Goal: Information Seeking & Learning: Learn about a topic

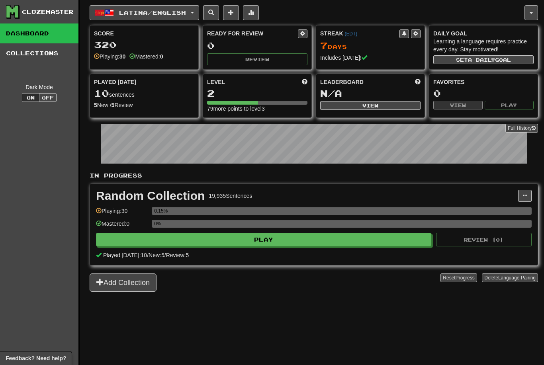
click at [173, 18] on button "Latina / English" at bounding box center [145, 12] width 110 height 15
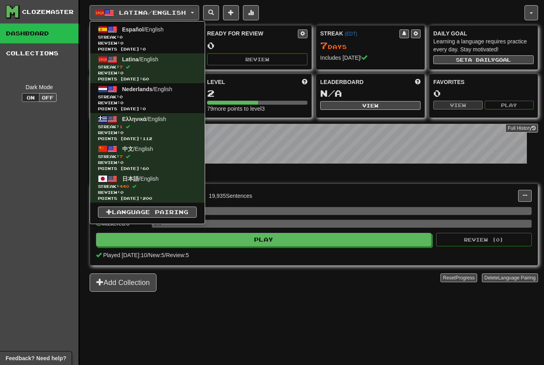
click at [160, 186] on span "Streak: 440" at bounding box center [147, 187] width 99 height 6
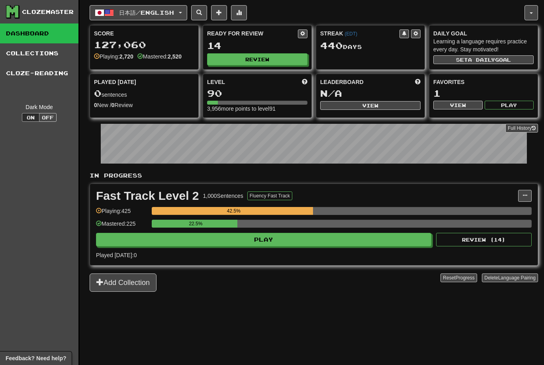
click at [157, 12] on span "日本語 / English" at bounding box center [146, 12] width 55 height 7
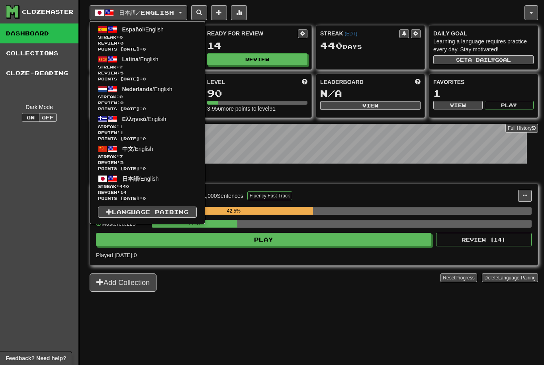
click at [157, 119] on span "Ελληνικά / English" at bounding box center [144, 119] width 44 height 6
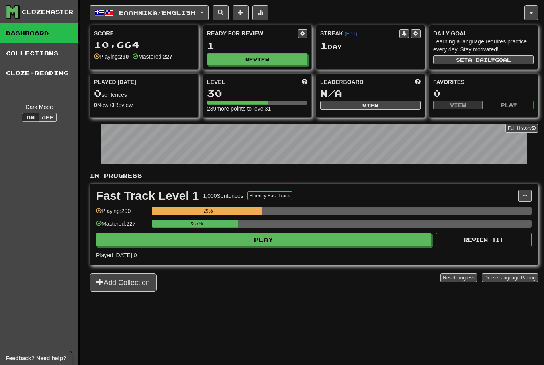
click at [190, 15] on span "Ελληνικά / English" at bounding box center [157, 12] width 76 height 7
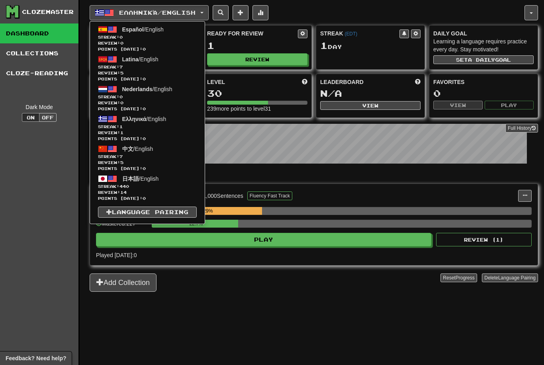
click at [157, 183] on link "日本語 / English Streak: 440 Review: 14 Points [DATE]: 0" at bounding box center [147, 188] width 115 height 30
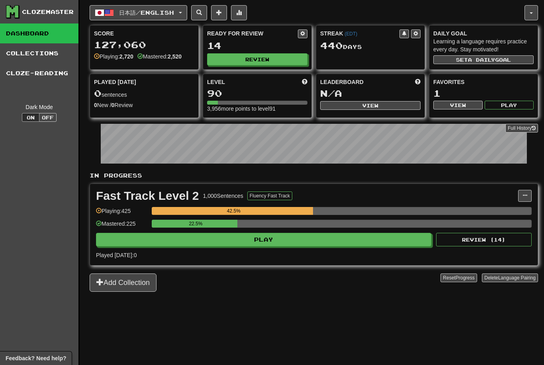
click at [368, 241] on button "Play" at bounding box center [263, 240] width 335 height 14
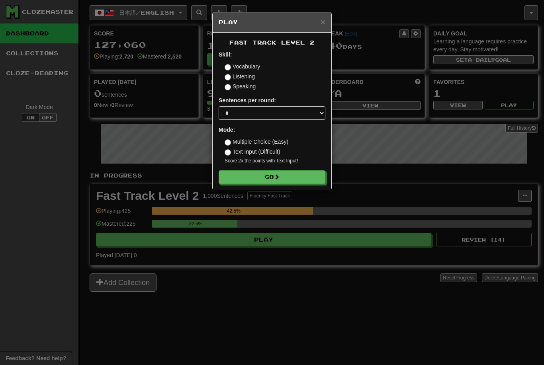
click at [282, 175] on button "Go" at bounding box center [272, 177] width 107 height 14
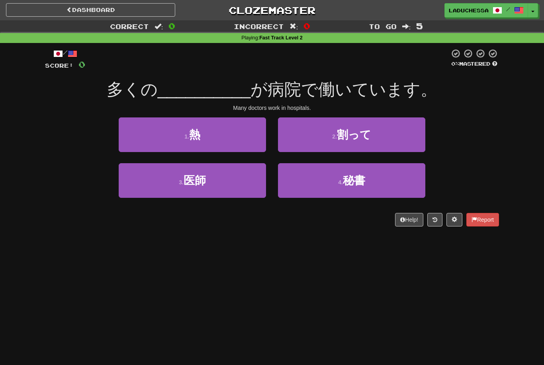
click at [219, 181] on button "3 . 医師" at bounding box center [192, 180] width 147 height 35
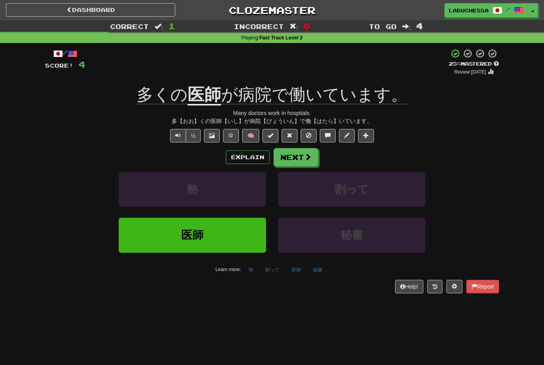
click at [298, 156] on button "Next" at bounding box center [296, 157] width 45 height 18
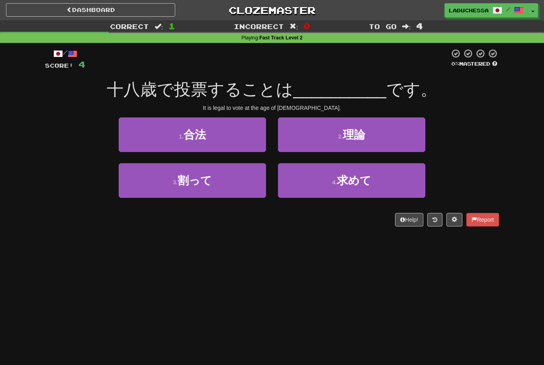
click at [206, 145] on button "1 . 合法" at bounding box center [192, 135] width 147 height 35
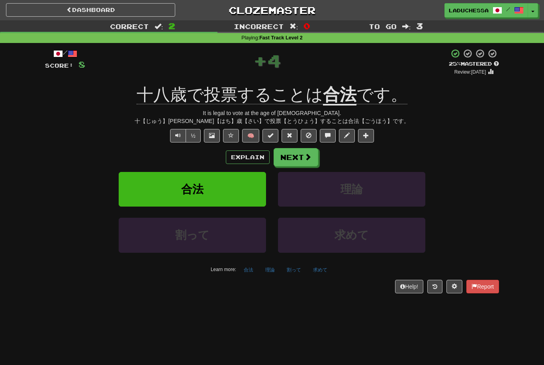
click at [306, 159] on span at bounding box center [307, 156] width 7 height 7
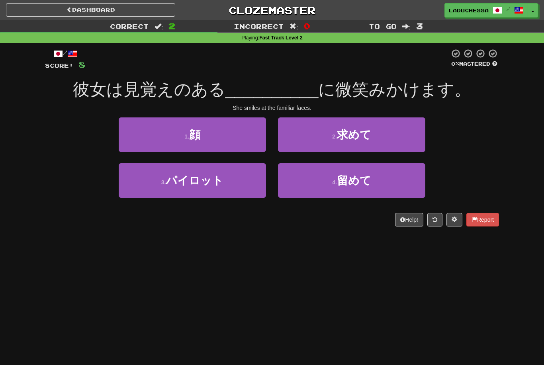
click at [221, 135] on button "1 . 顔" at bounding box center [192, 135] width 147 height 35
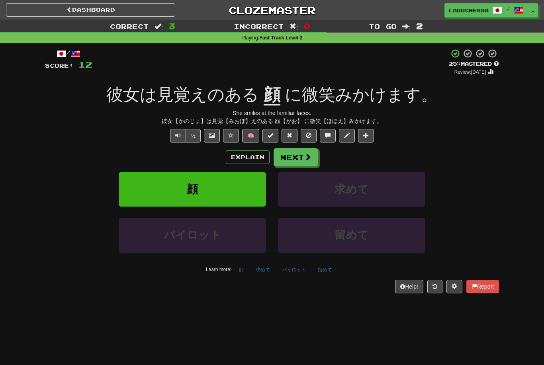
click at [300, 159] on button "Next" at bounding box center [296, 157] width 45 height 18
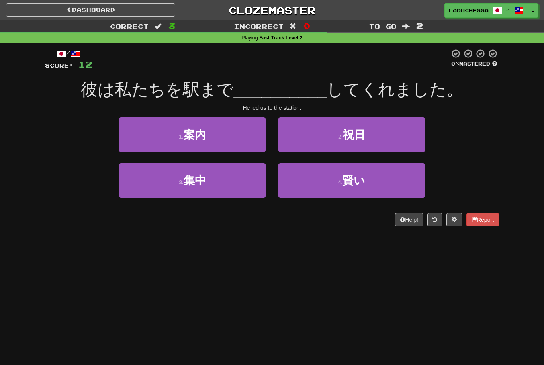
click at [229, 137] on button "1 . 案内" at bounding box center [192, 135] width 147 height 35
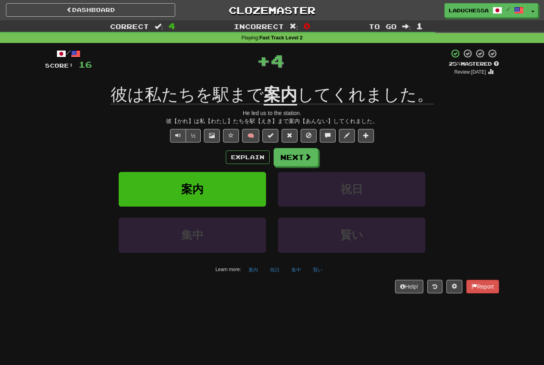
click at [309, 155] on span at bounding box center [307, 156] width 7 height 7
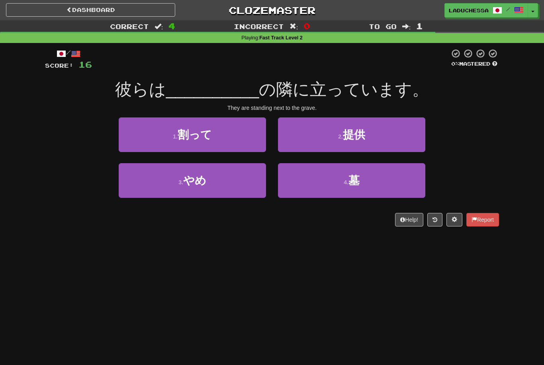
click at [367, 184] on button "4 . 墓" at bounding box center [351, 180] width 147 height 35
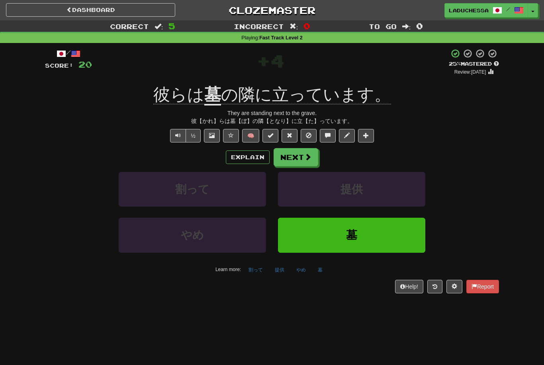
click at [300, 149] on button "Next" at bounding box center [296, 157] width 45 height 18
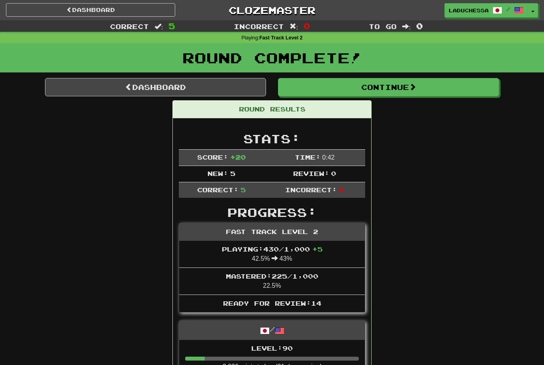
click at [129, 85] on span at bounding box center [128, 86] width 7 height 7
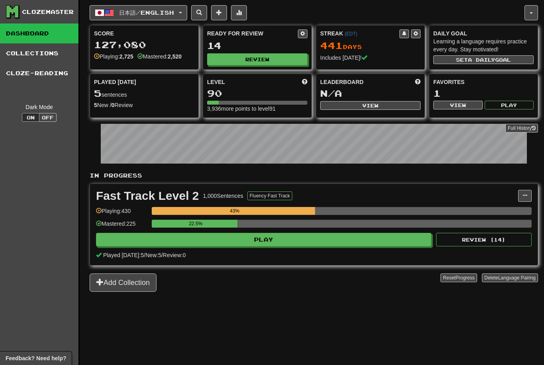
click at [256, 60] on button "Review" at bounding box center [257, 59] width 100 height 12
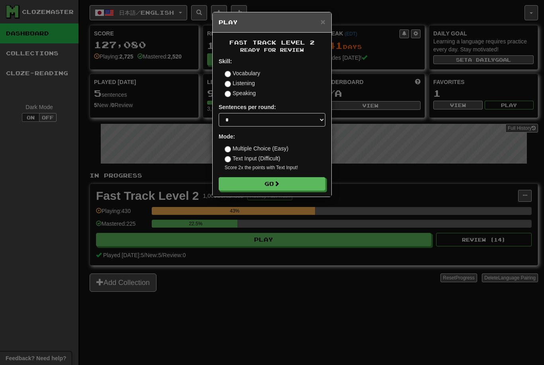
click at [269, 181] on button "Go" at bounding box center [272, 184] width 107 height 14
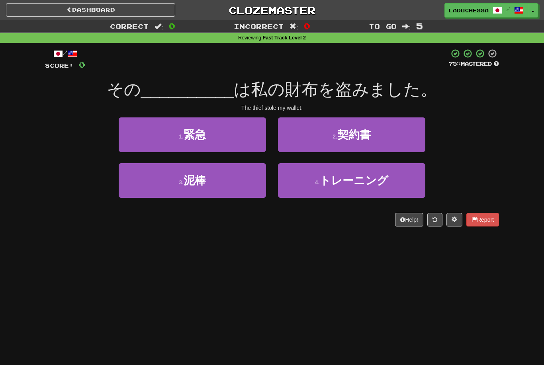
click at [163, 188] on button "3 . 泥棒" at bounding box center [192, 180] width 147 height 35
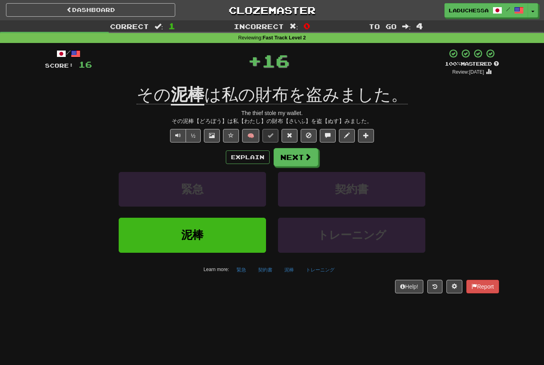
click at [297, 148] on button "Next" at bounding box center [296, 157] width 45 height 18
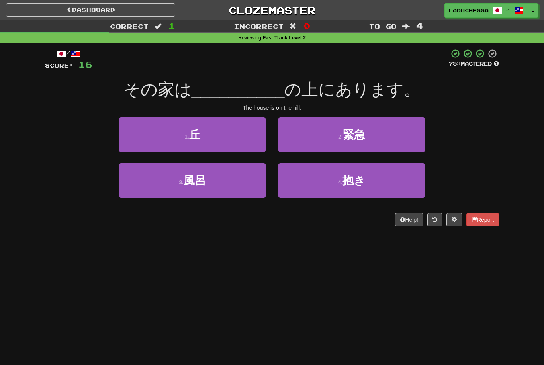
click at [135, 135] on button "1 . 丘" at bounding box center [192, 135] width 147 height 35
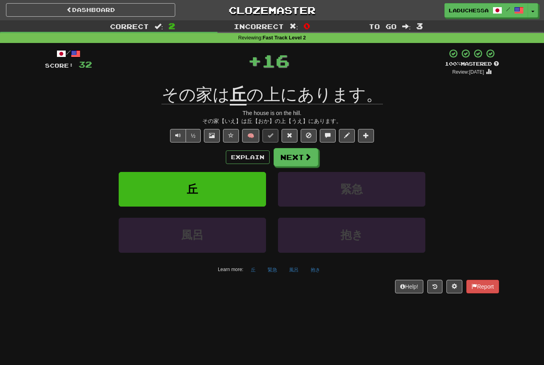
click at [296, 160] on button "Next" at bounding box center [296, 157] width 45 height 18
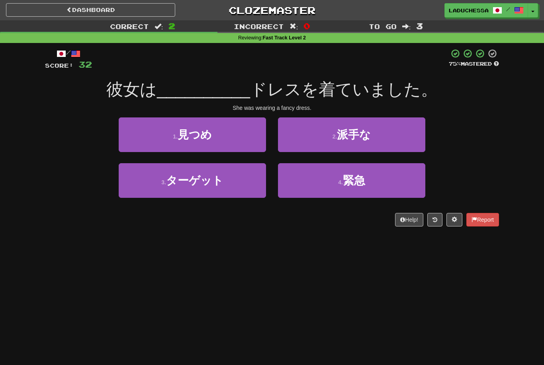
click at [303, 132] on button "2 . 派手な" at bounding box center [351, 135] width 147 height 35
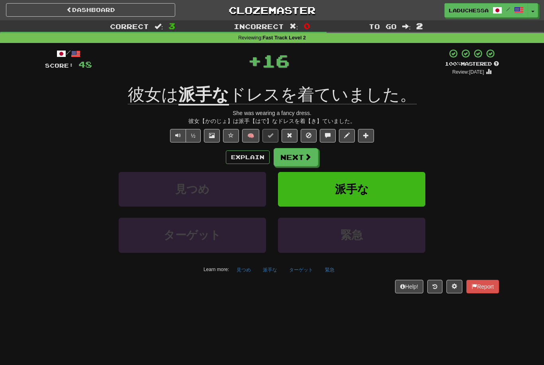
click at [294, 158] on button "Next" at bounding box center [296, 157] width 45 height 18
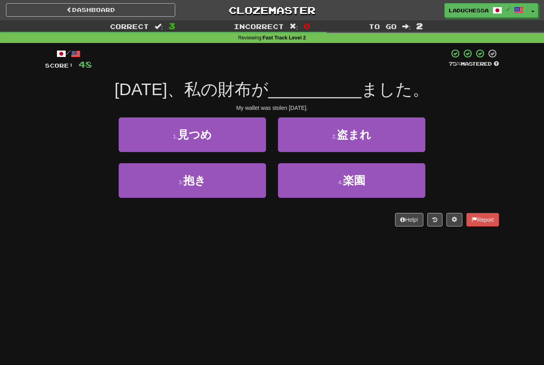
click at [300, 134] on button "2 . 盗まれ" at bounding box center [351, 135] width 147 height 35
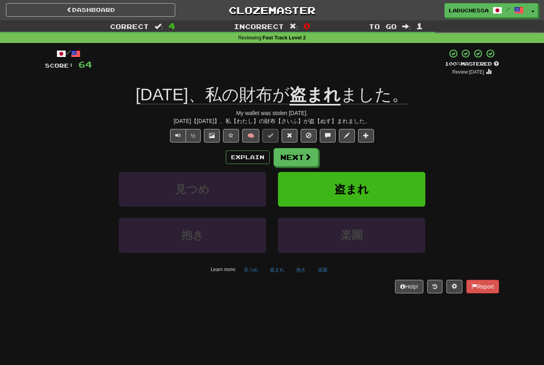
click at [297, 152] on button "Next" at bounding box center [296, 157] width 45 height 18
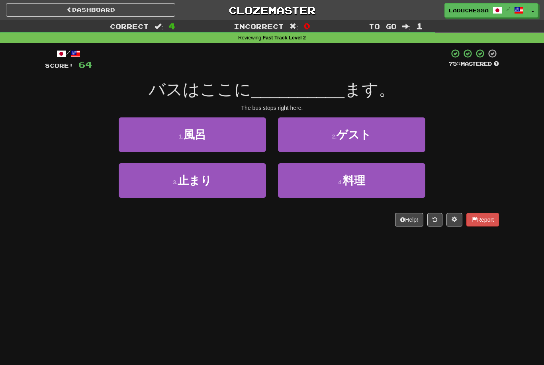
click at [145, 185] on button "3 . 止まり" at bounding box center [192, 180] width 147 height 35
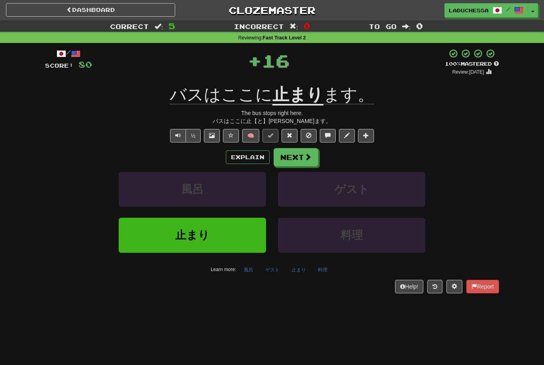
click at [292, 154] on button "Next" at bounding box center [296, 157] width 45 height 18
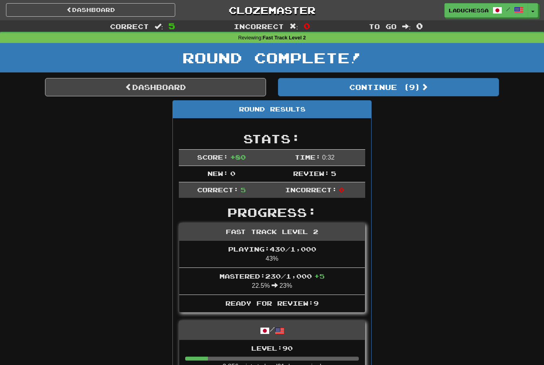
click at [357, 84] on button "Continue ( 9 )" at bounding box center [388, 87] width 221 height 18
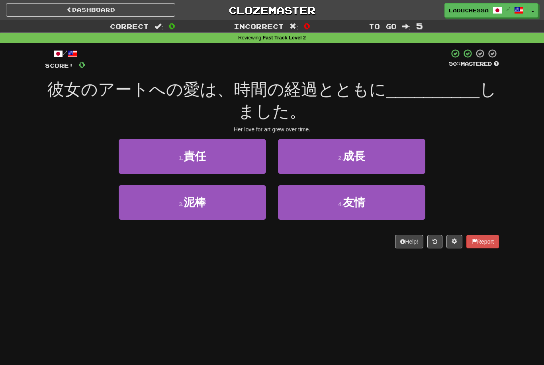
click at [390, 154] on button "2 . 成長" at bounding box center [351, 156] width 147 height 35
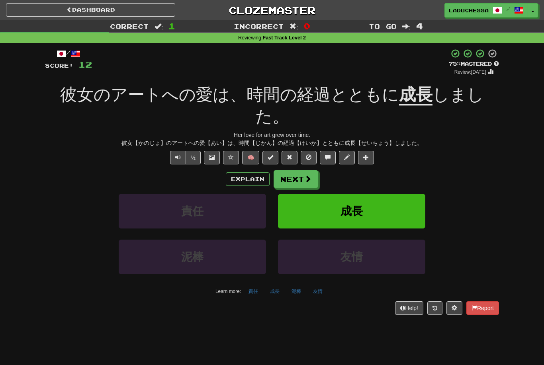
click at [304, 175] on span at bounding box center [307, 178] width 7 height 7
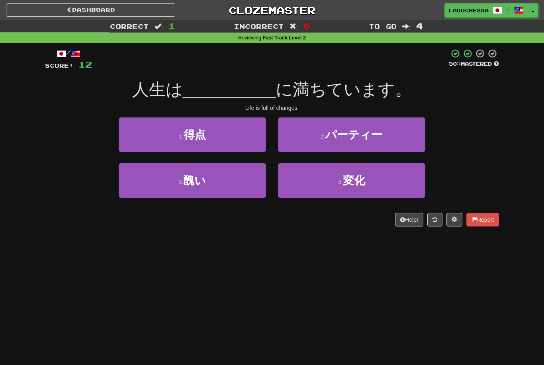
click at [375, 179] on button "4 . 変化" at bounding box center [351, 180] width 147 height 35
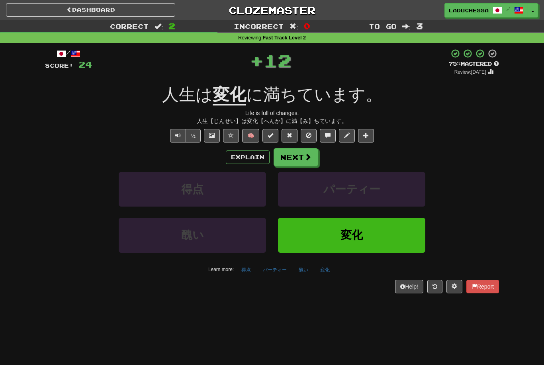
click at [304, 153] on span at bounding box center [307, 156] width 7 height 7
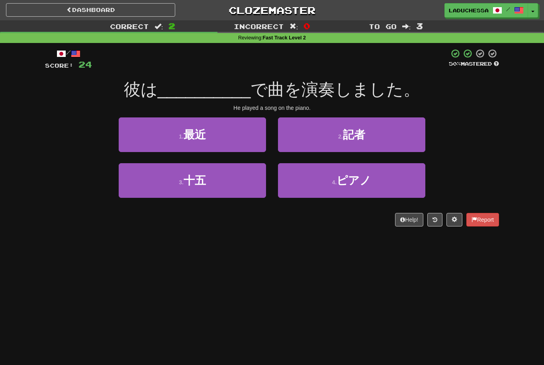
click at [365, 179] on span "ピアノ" at bounding box center [354, 180] width 35 height 12
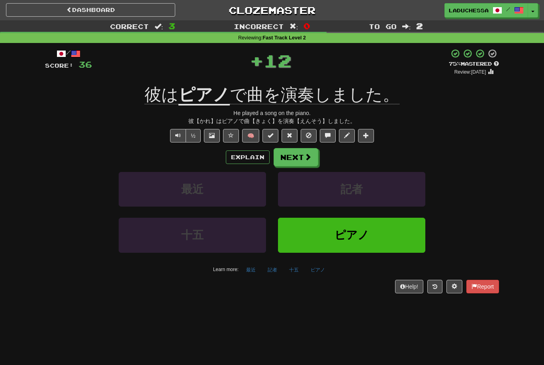
click at [302, 152] on button "Next" at bounding box center [296, 157] width 45 height 18
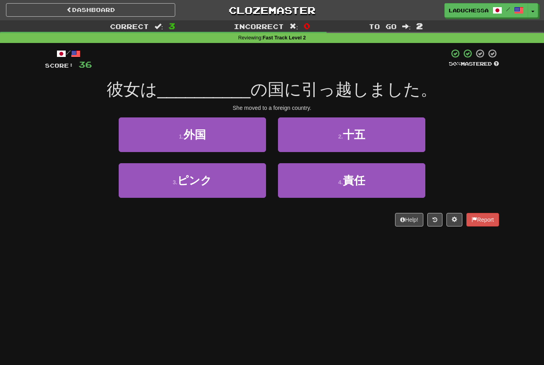
click at [234, 135] on button "1 . 外国" at bounding box center [192, 135] width 147 height 35
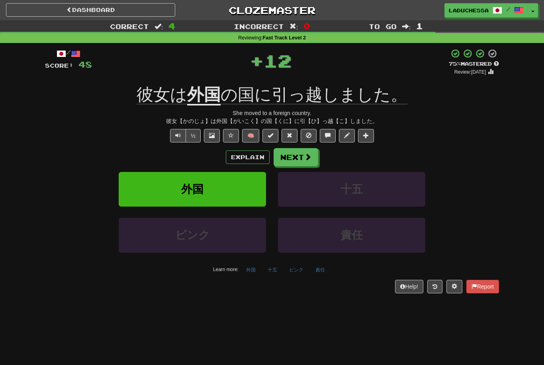
click at [306, 151] on button "Next" at bounding box center [296, 157] width 45 height 18
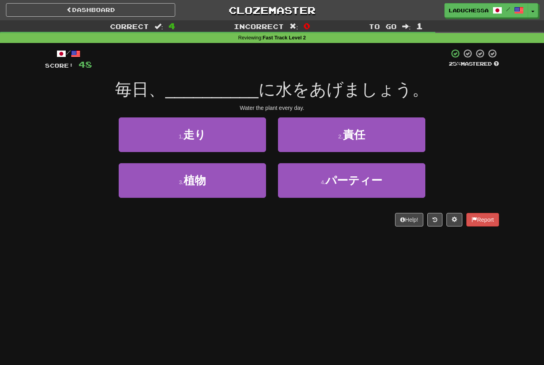
click at [229, 180] on button "3 . 植物" at bounding box center [192, 180] width 147 height 35
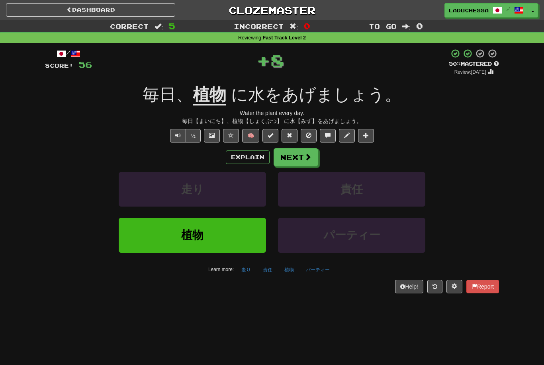
click at [301, 153] on button "Next" at bounding box center [296, 157] width 45 height 18
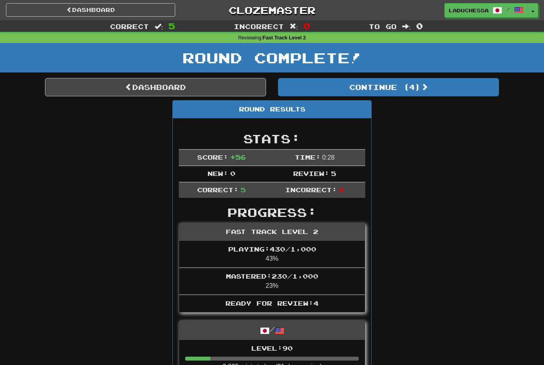
click at [415, 88] on button "Continue ( 4 )" at bounding box center [388, 87] width 221 height 18
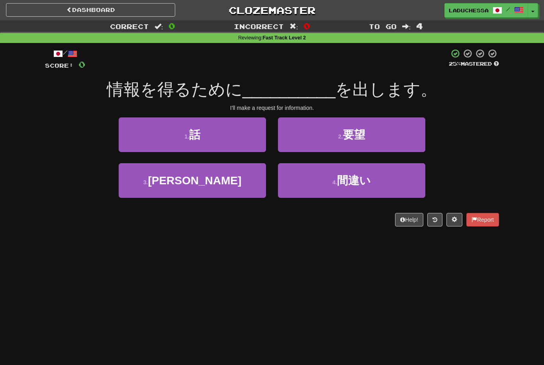
click at [526, 233] on div "Correct : 0 Incorrect : 0 To go : 4 Reviewing : Fast Track Level 2 / Score: 0 2…" at bounding box center [272, 129] width 544 height 218
click at [386, 137] on button "2 . 要望" at bounding box center [351, 135] width 147 height 35
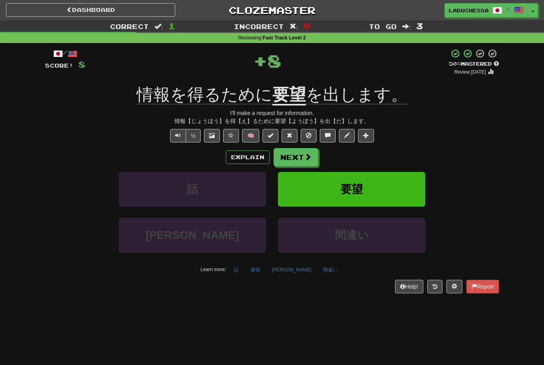
click at [305, 157] on span at bounding box center [307, 156] width 7 height 7
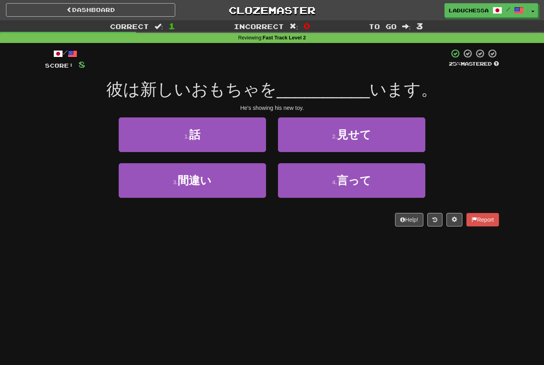
click at [375, 139] on button "2 . 見せて" at bounding box center [351, 135] width 147 height 35
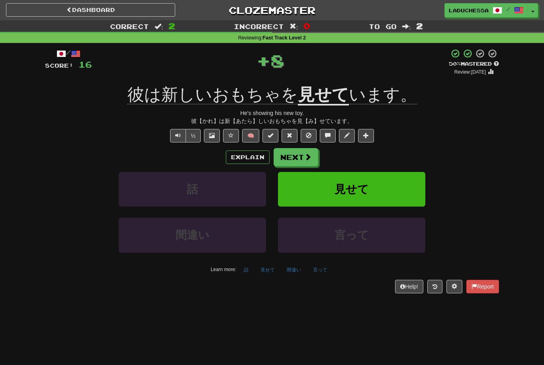
click at [302, 154] on button "Next" at bounding box center [296, 157] width 45 height 18
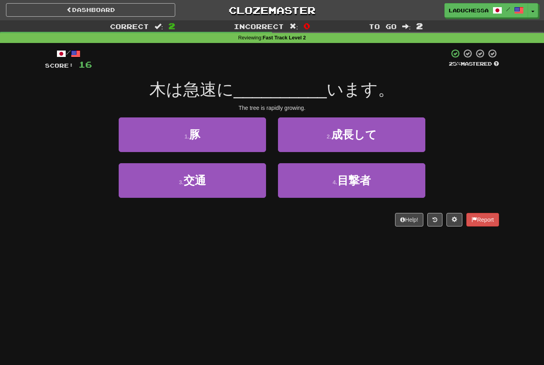
click at [367, 137] on span "成長して" at bounding box center [353, 135] width 45 height 12
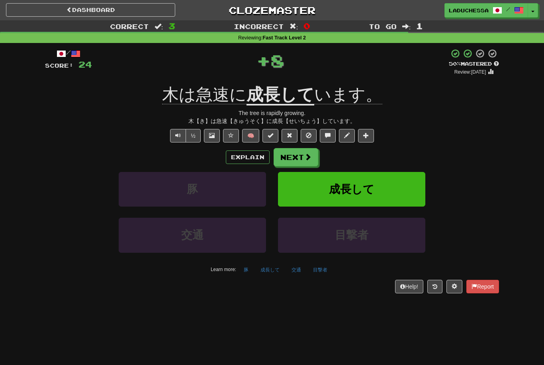
click at [304, 157] on span at bounding box center [307, 156] width 7 height 7
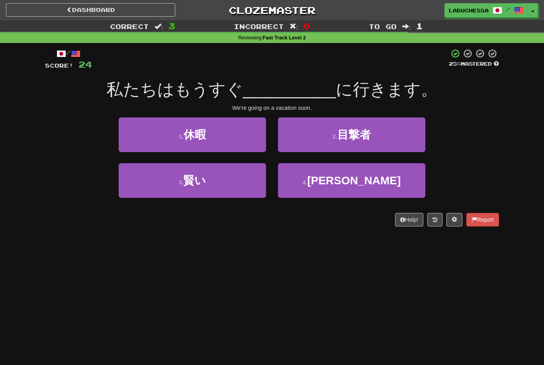
click at [231, 134] on button "1 . 休暇" at bounding box center [192, 135] width 147 height 35
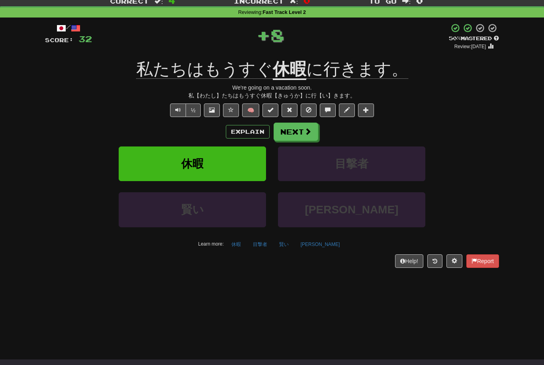
scroll to position [27, 0]
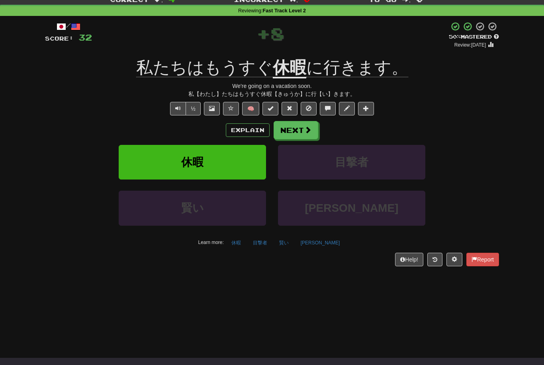
click at [304, 128] on button "Next" at bounding box center [296, 130] width 45 height 18
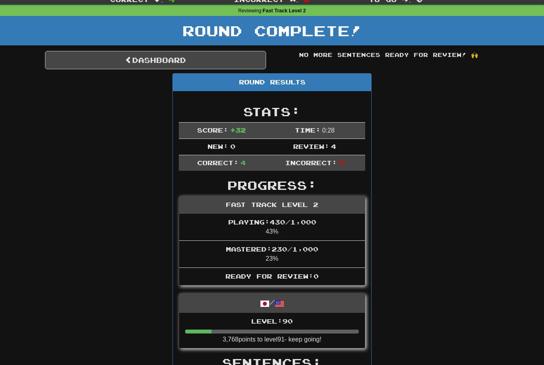
click at [150, 55] on link "Dashboard" at bounding box center [155, 60] width 221 height 18
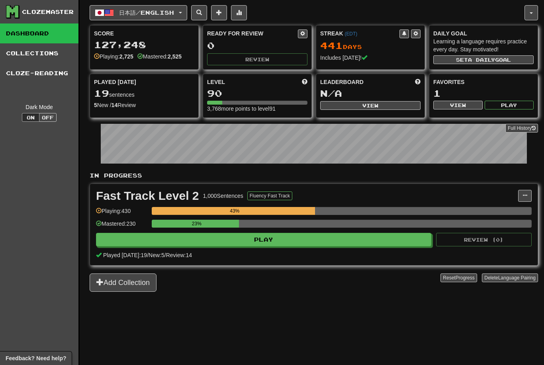
click at [160, 14] on span "日本語 / English" at bounding box center [146, 12] width 55 height 7
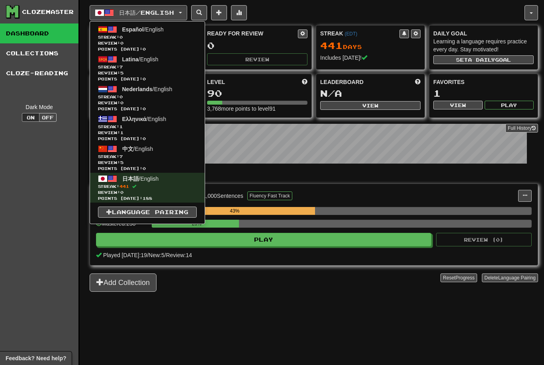
click at [146, 156] on span "Streak: 7" at bounding box center [147, 157] width 99 height 6
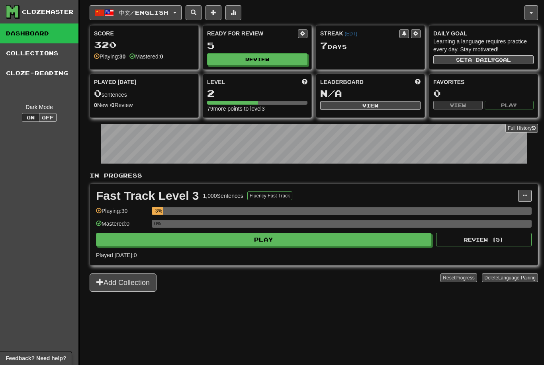
click at [363, 245] on button "Play" at bounding box center [263, 240] width 335 height 14
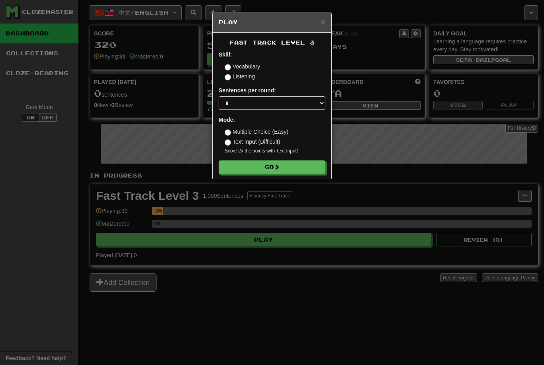
click at [284, 163] on button "Go" at bounding box center [272, 168] width 107 height 14
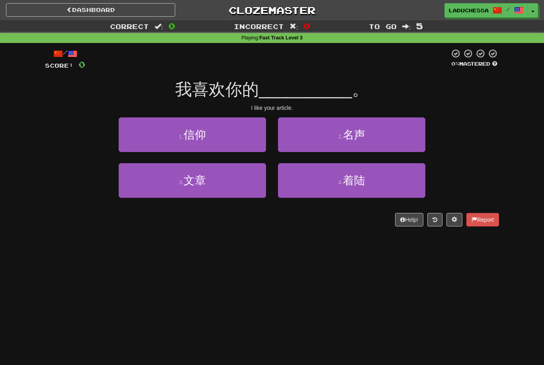
click at [220, 186] on button "3 . 文章" at bounding box center [192, 180] width 147 height 35
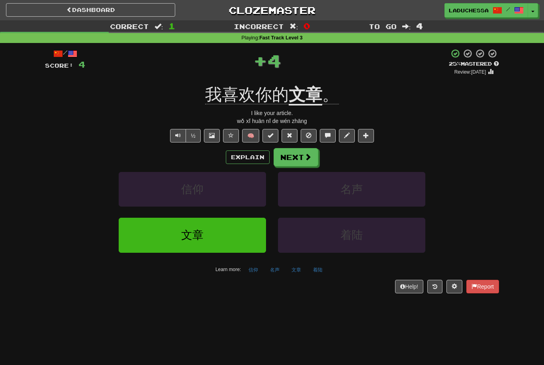
click at [299, 155] on button "Next" at bounding box center [296, 157] width 45 height 18
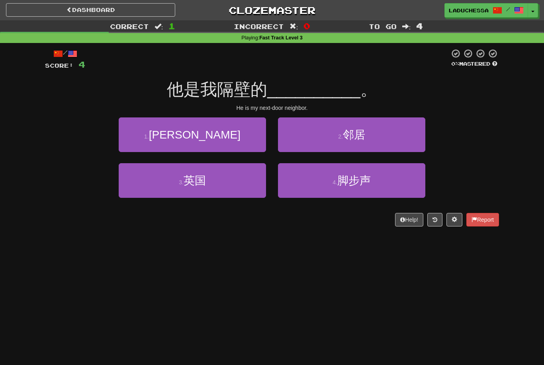
click at [379, 143] on button "2 . 邻居" at bounding box center [351, 135] width 147 height 35
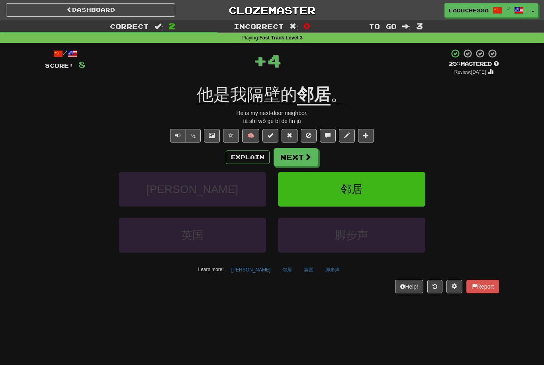
click at [300, 149] on button "Next" at bounding box center [296, 157] width 45 height 18
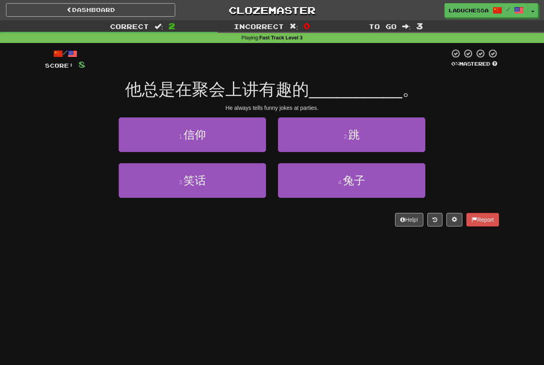
click at [233, 175] on button "3 . 笑话" at bounding box center [192, 180] width 147 height 35
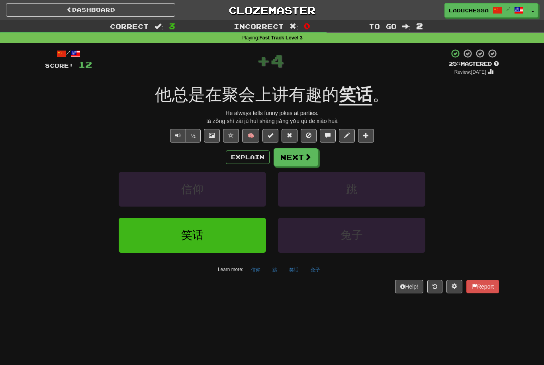
click at [301, 149] on button "Next" at bounding box center [296, 157] width 45 height 18
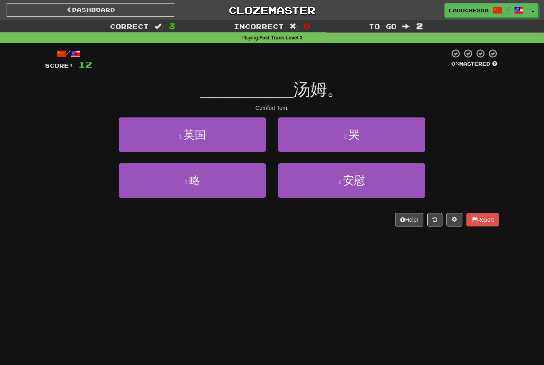
click at [368, 177] on button "4 . 安慰" at bounding box center [351, 180] width 147 height 35
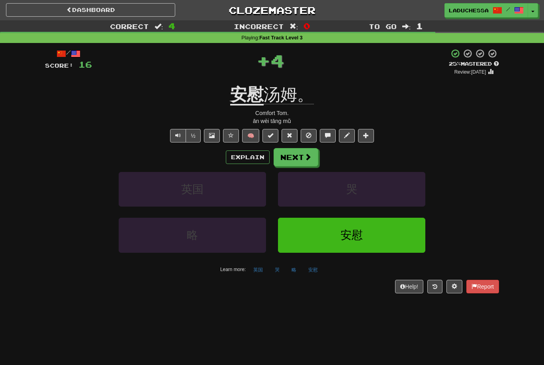
click at [304, 154] on span at bounding box center [307, 156] width 7 height 7
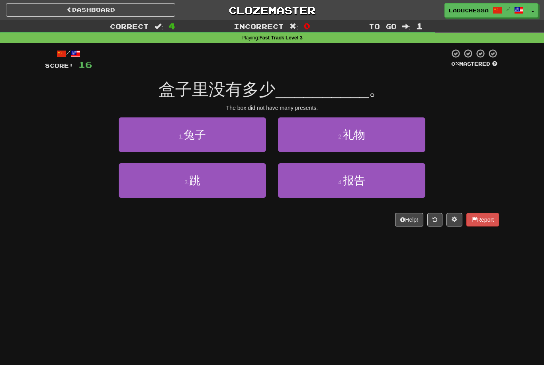
click at [376, 136] on button "2 . 礼物" at bounding box center [351, 135] width 147 height 35
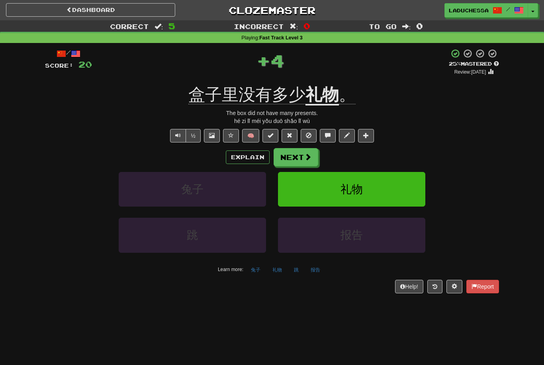
click at [300, 156] on button "Next" at bounding box center [296, 157] width 45 height 18
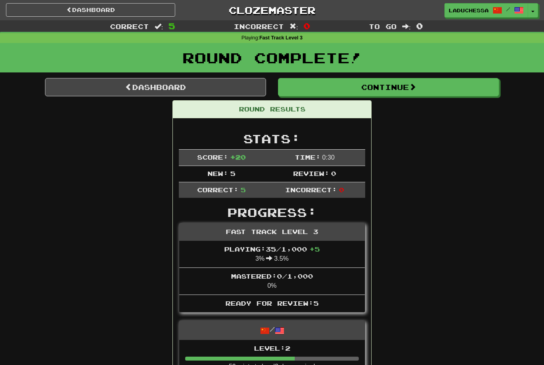
click at [155, 86] on link "Dashboard" at bounding box center [155, 87] width 221 height 18
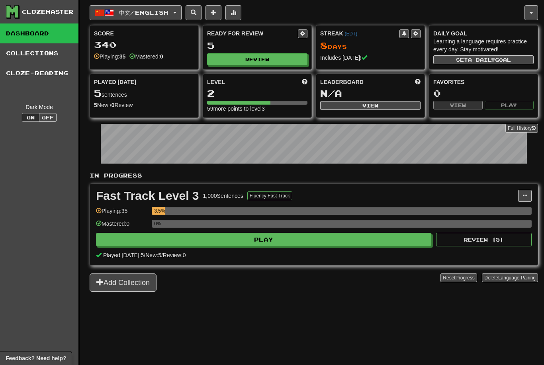
click at [267, 57] on button "Review" at bounding box center [257, 59] width 100 height 12
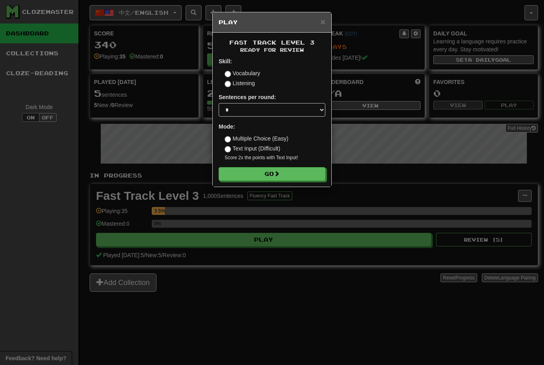
click at [283, 175] on button "Go" at bounding box center [272, 174] width 107 height 14
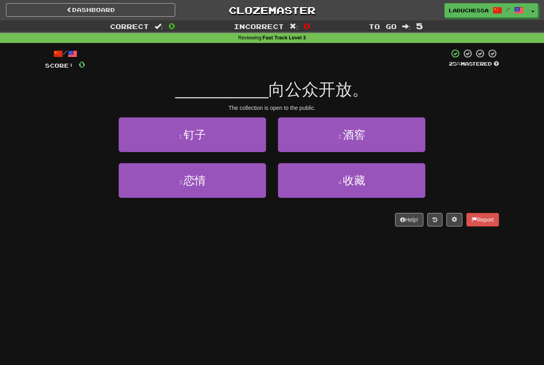
click at [372, 183] on button "4 . 收藏" at bounding box center [351, 180] width 147 height 35
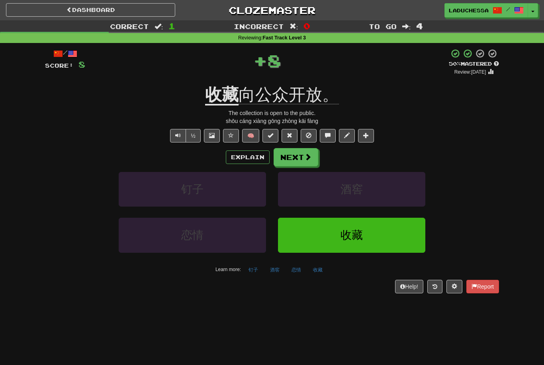
click at [296, 154] on button "Next" at bounding box center [296, 157] width 45 height 18
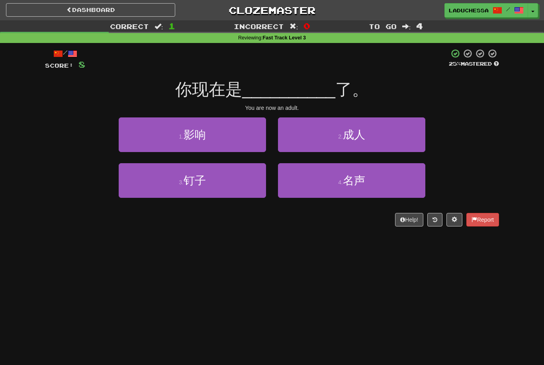
click at [370, 143] on button "2 . 成人" at bounding box center [351, 135] width 147 height 35
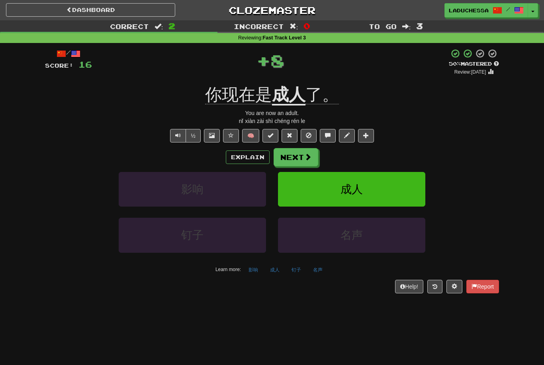
click at [289, 148] on button "Next" at bounding box center [296, 157] width 45 height 18
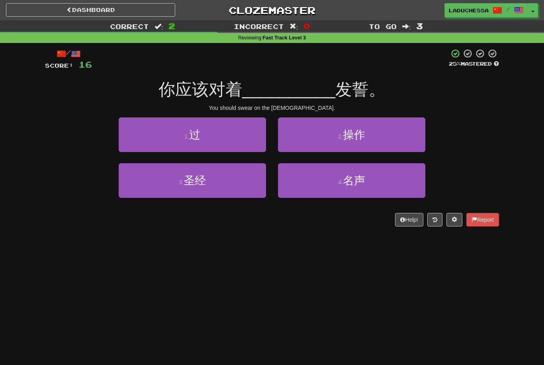
click at [229, 179] on button "3 . 圣经" at bounding box center [192, 180] width 147 height 35
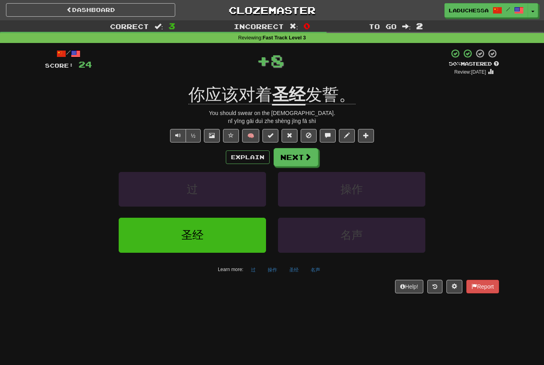
click at [301, 156] on button "Next" at bounding box center [296, 157] width 45 height 18
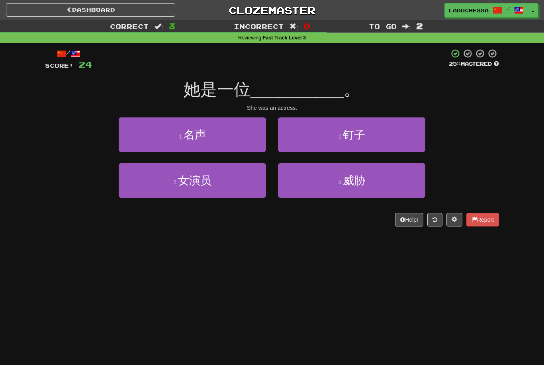
click at [218, 181] on button "3 . 女演员" at bounding box center [192, 180] width 147 height 35
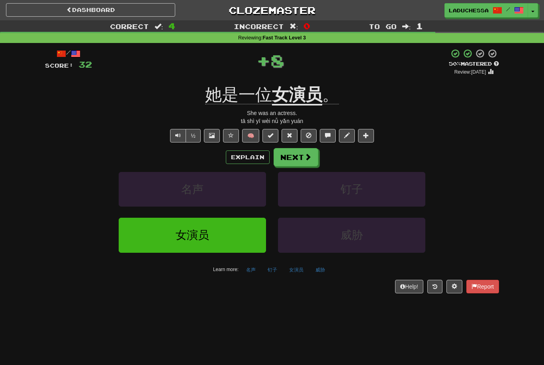
click at [295, 153] on button "Next" at bounding box center [296, 157] width 45 height 18
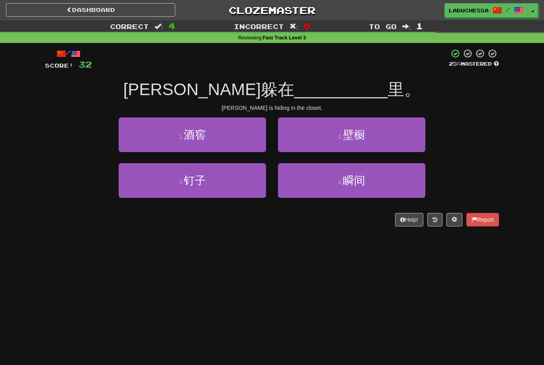
click at [384, 140] on button "2 . 壁橱" at bounding box center [351, 135] width 147 height 35
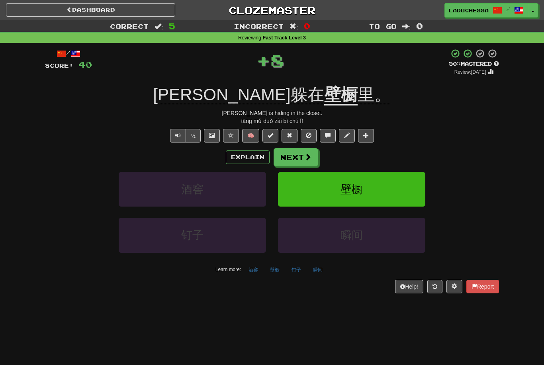
click at [308, 153] on span at bounding box center [307, 156] width 7 height 7
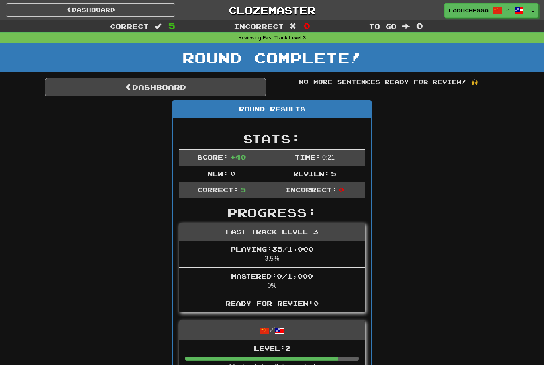
click at [155, 87] on link "Dashboard" at bounding box center [155, 87] width 221 height 18
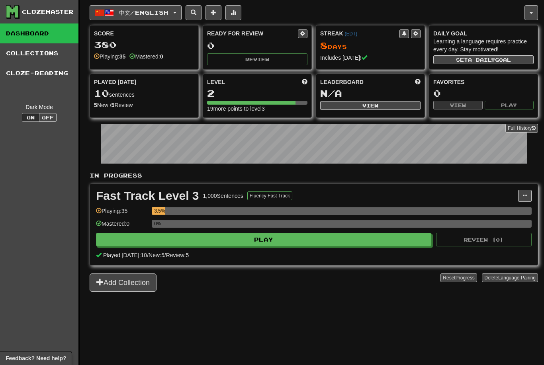
click at [164, 12] on span "中文 / English" at bounding box center [143, 12] width 49 height 7
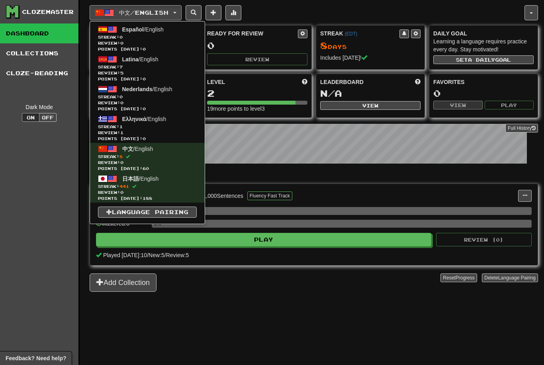
click at [140, 66] on span "Streak: 7" at bounding box center [147, 67] width 99 height 6
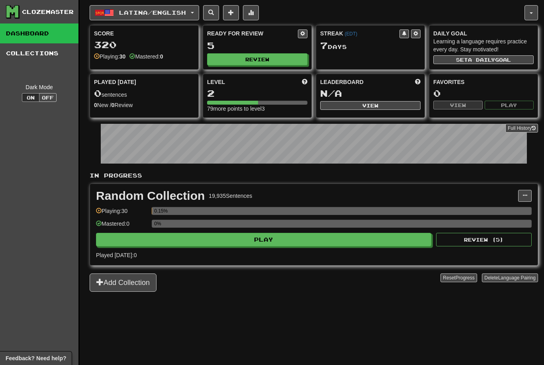
click at [313, 236] on button "Play" at bounding box center [263, 240] width 335 height 14
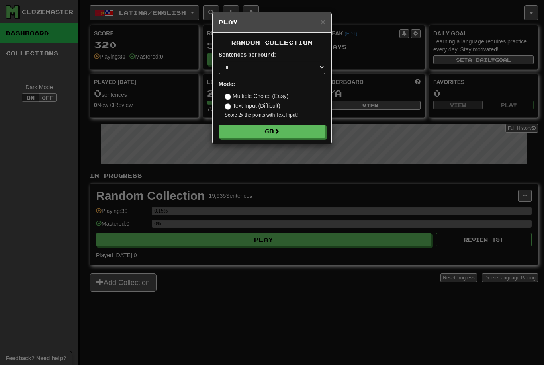
click at [285, 128] on button "Go" at bounding box center [272, 132] width 107 height 14
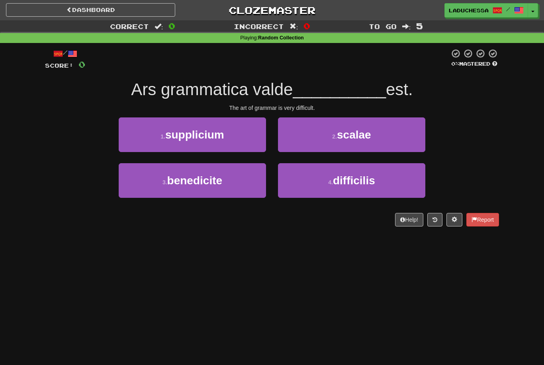
click at [374, 180] on span "difficilis" at bounding box center [354, 180] width 42 height 12
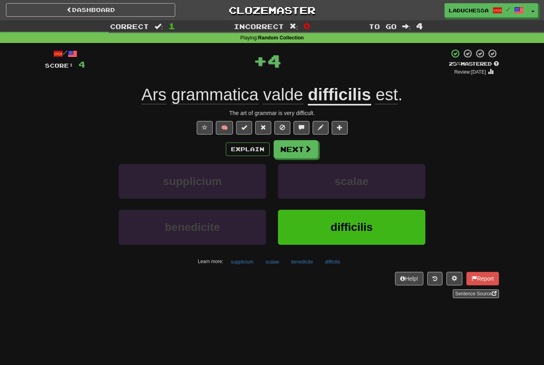
click at [306, 146] on span at bounding box center [307, 148] width 7 height 7
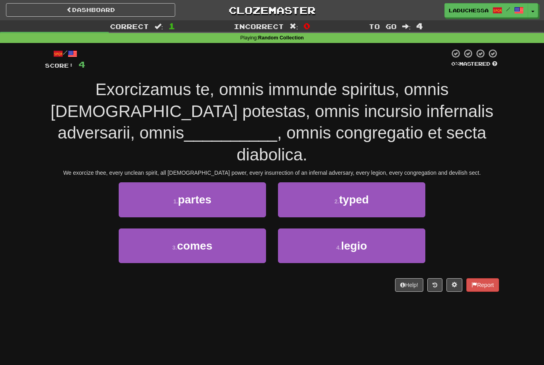
click at [350, 230] on button "4 . legio" at bounding box center [351, 246] width 147 height 35
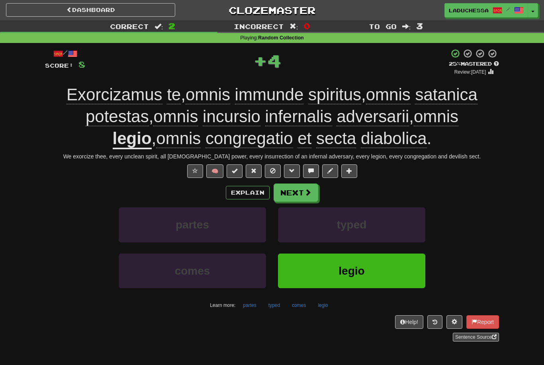
click at [301, 191] on button "Next" at bounding box center [296, 193] width 45 height 18
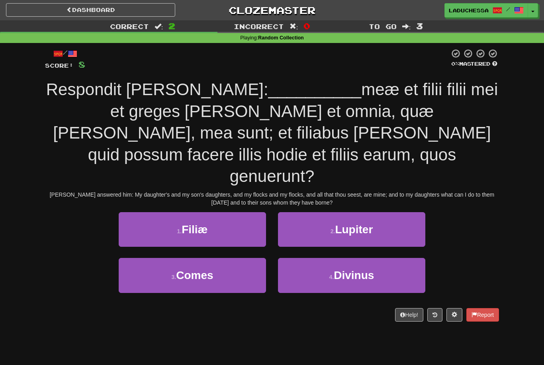
click at [231, 212] on button "1 . Filiæ" at bounding box center [192, 229] width 147 height 35
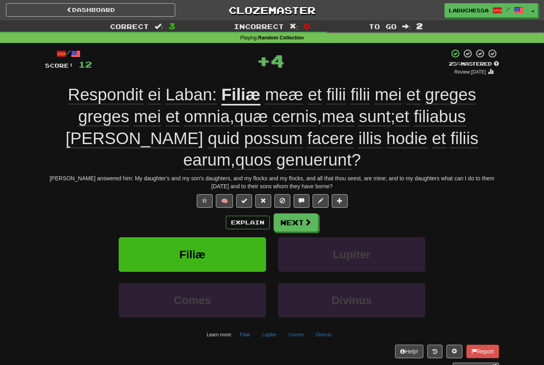
click at [312, 214] on button "Next" at bounding box center [296, 223] width 45 height 18
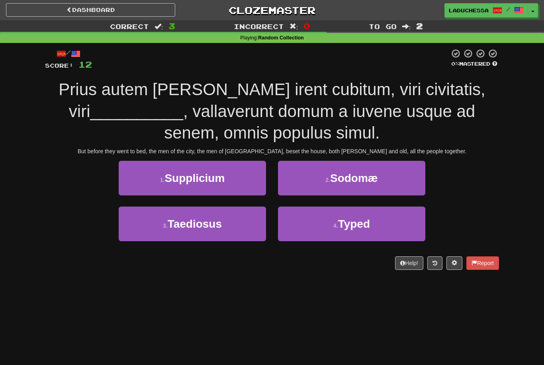
click at [376, 183] on span "Sodomæ" at bounding box center [354, 178] width 48 height 12
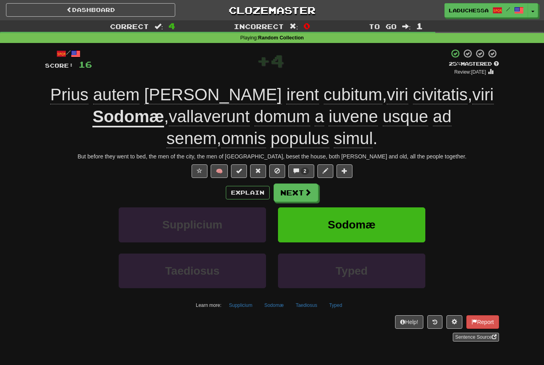
click at [306, 192] on span at bounding box center [307, 192] width 7 height 7
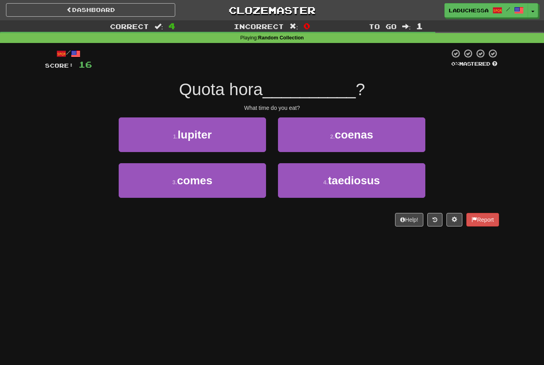
click at [382, 144] on button "2 . coenas" at bounding box center [351, 135] width 147 height 35
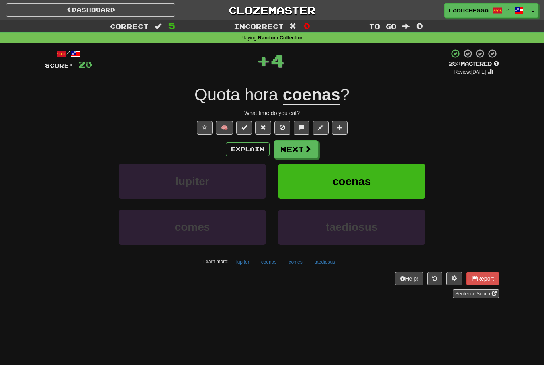
click at [307, 152] on span at bounding box center [307, 148] width 7 height 7
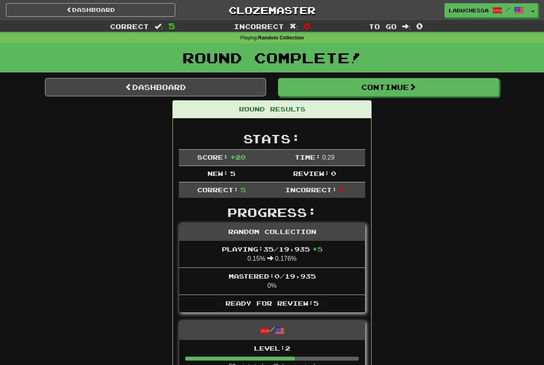
click at [178, 82] on link "Dashboard" at bounding box center [155, 87] width 221 height 18
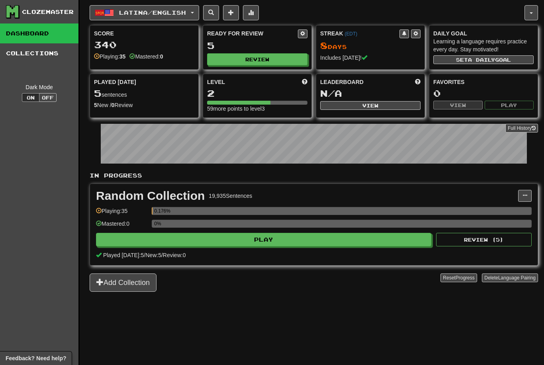
click at [257, 58] on button "Review" at bounding box center [257, 59] width 100 height 12
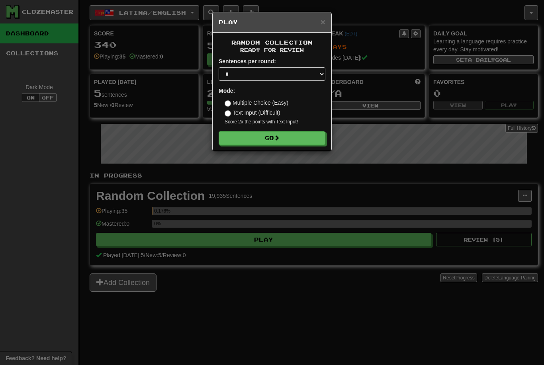
click at [280, 132] on button "Go" at bounding box center [272, 138] width 107 height 14
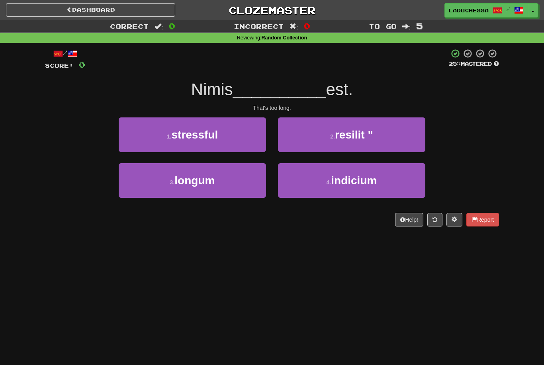
click at [230, 184] on button "3 . longum" at bounding box center [192, 180] width 147 height 35
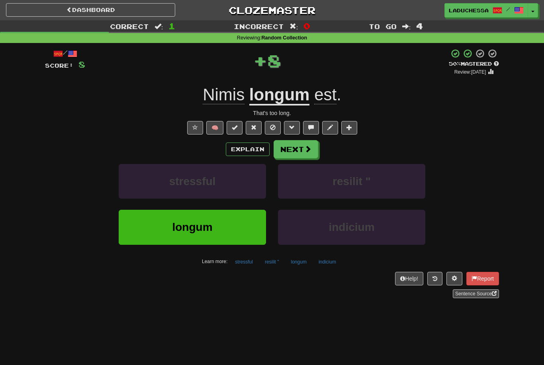
click at [300, 147] on button "Next" at bounding box center [296, 149] width 45 height 18
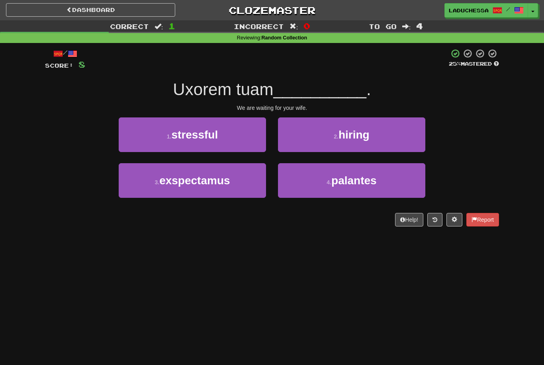
click at [246, 181] on button "3 . exspectamus" at bounding box center [192, 180] width 147 height 35
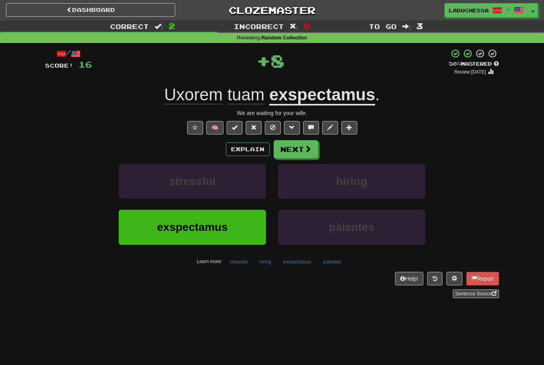
click at [298, 149] on button "Next" at bounding box center [296, 149] width 45 height 18
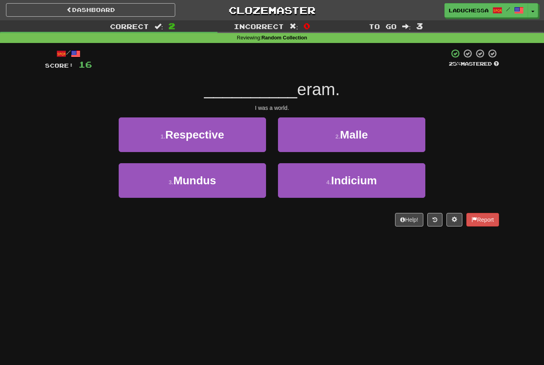
click at [231, 188] on button "3 . Mundus" at bounding box center [192, 180] width 147 height 35
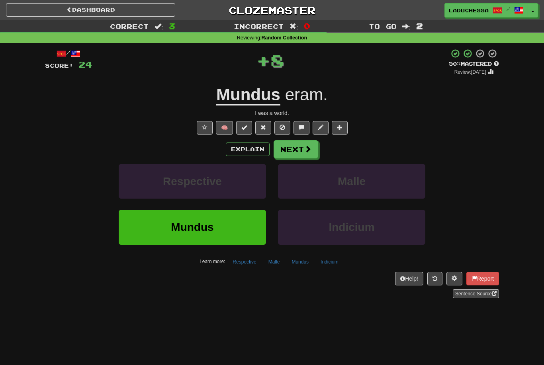
click at [307, 147] on span at bounding box center [307, 148] width 7 height 7
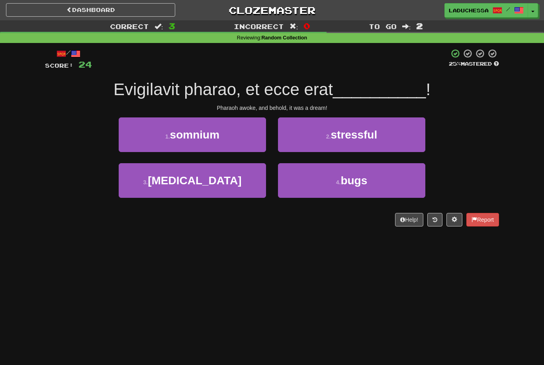
click at [229, 135] on button "1 . somnium" at bounding box center [192, 135] width 147 height 35
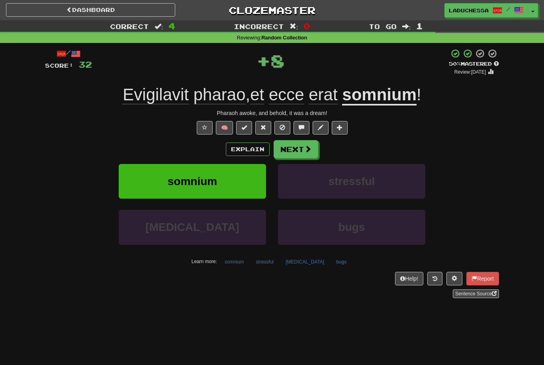
click at [301, 147] on button "Next" at bounding box center [296, 149] width 45 height 18
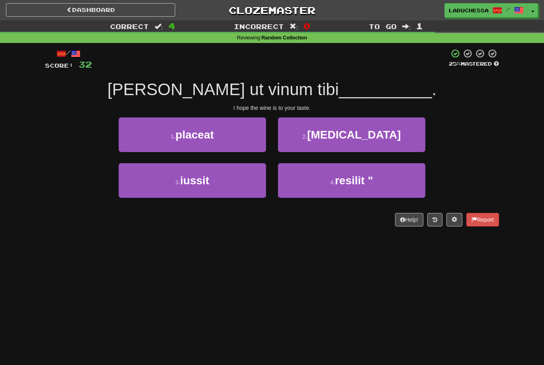
click at [235, 141] on button "1 . placeat" at bounding box center [192, 135] width 147 height 35
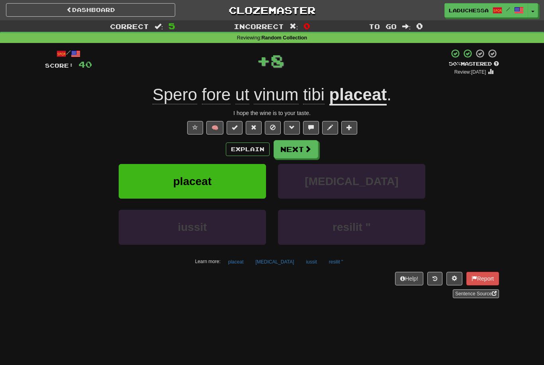
click at [303, 143] on button "Next" at bounding box center [296, 149] width 45 height 18
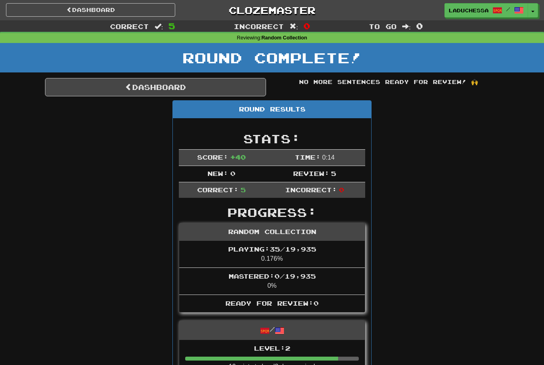
click at [154, 88] on link "Dashboard" at bounding box center [155, 87] width 221 height 18
